Goal: Transaction & Acquisition: Book appointment/travel/reservation

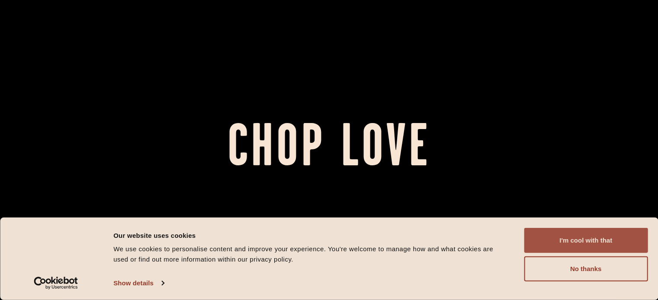
click at [581, 234] on button "I'm cool with that" at bounding box center [586, 240] width 124 height 25
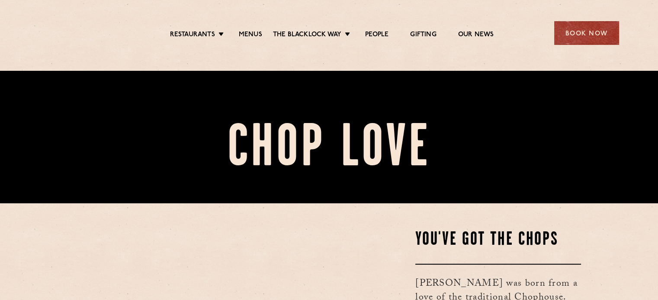
scroll to position [216, 0]
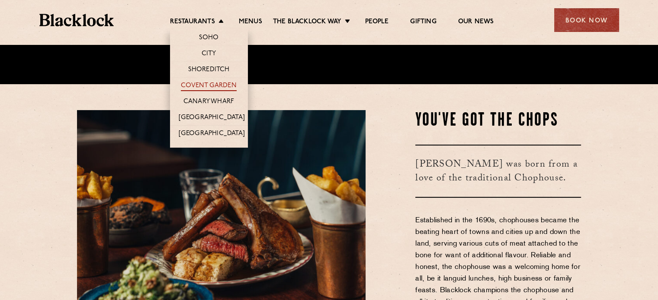
click at [214, 86] on link "Covent Garden" at bounding box center [209, 87] width 56 height 10
click at [208, 32] on li "Soho" at bounding box center [209, 36] width 78 height 18
click at [208, 37] on link "Soho" at bounding box center [209, 39] width 20 height 10
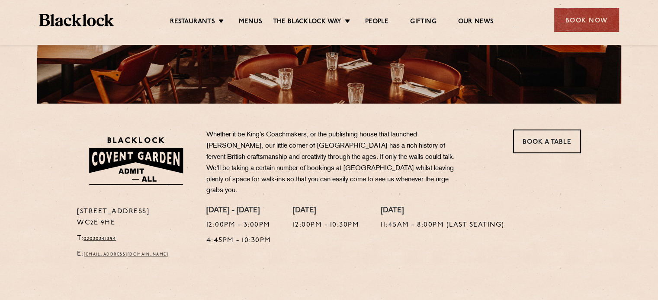
scroll to position [259, 0]
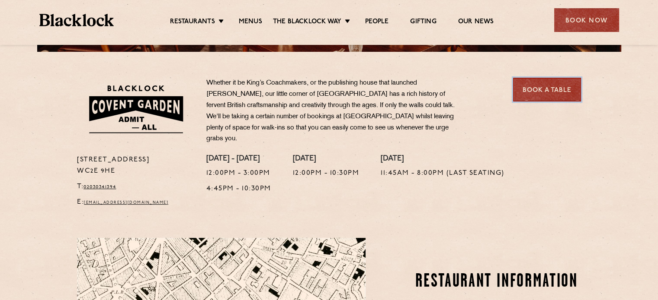
click at [566, 87] on link "Book a Table" at bounding box center [547, 90] width 68 height 24
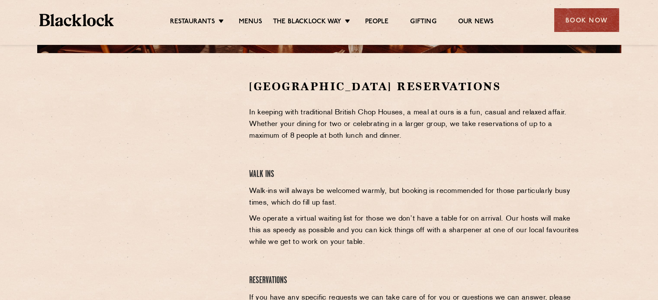
scroll to position [259, 0]
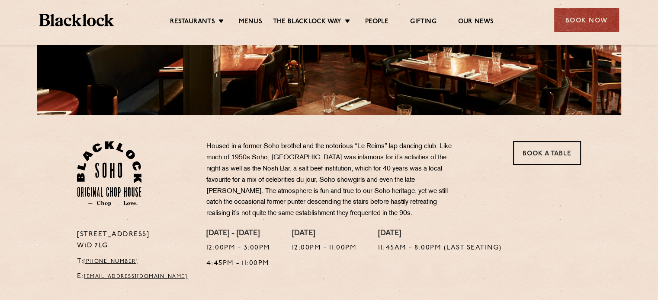
scroll to position [216, 0]
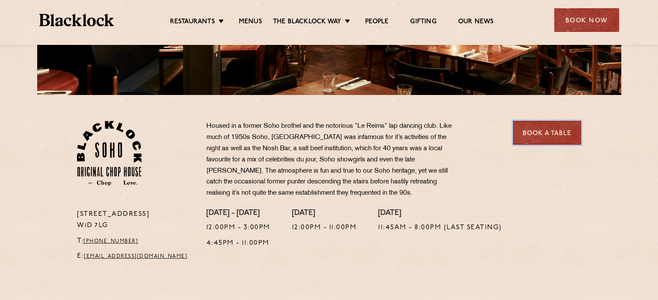
click at [540, 138] on link "Book a Table" at bounding box center [547, 133] width 68 height 24
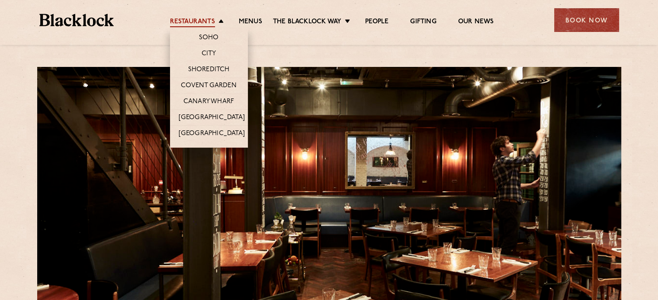
click at [209, 20] on link "Restaurants" at bounding box center [192, 23] width 45 height 10
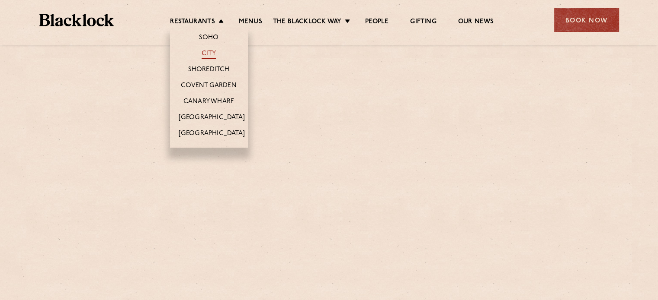
click at [212, 54] on link "City" at bounding box center [208, 55] width 15 height 10
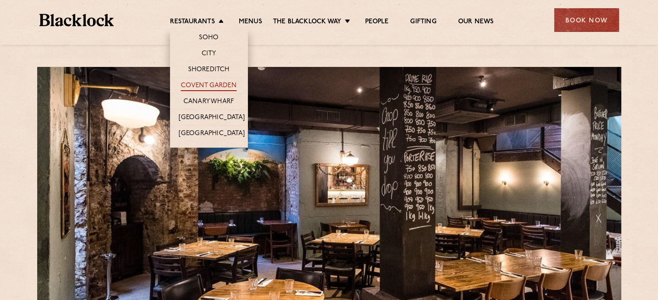
click at [206, 86] on link "Covent Garden" at bounding box center [209, 87] width 56 height 10
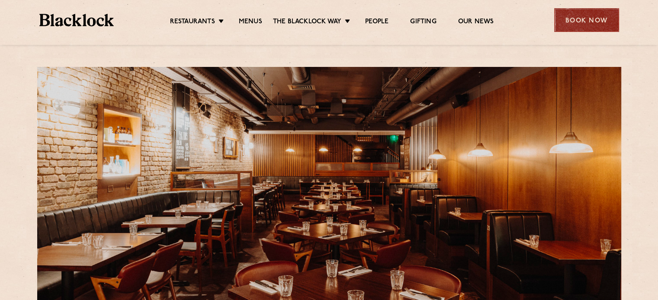
click at [574, 23] on div "Book Now" at bounding box center [586, 20] width 65 height 24
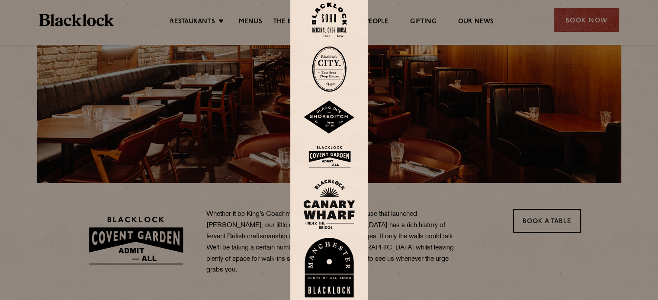
scroll to position [130, 0]
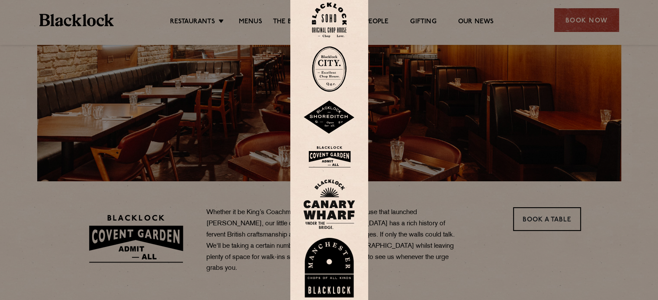
click at [557, 222] on div at bounding box center [329, 150] width 658 height 300
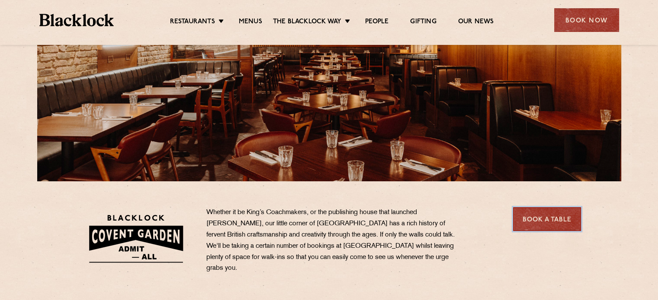
click at [552, 221] on link "Book a Table" at bounding box center [547, 220] width 68 height 24
